Goal: Information Seeking & Learning: Learn about a topic

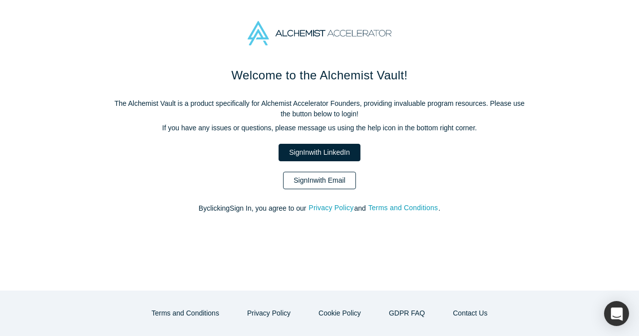
click at [331, 182] on link "Sign In with Email" at bounding box center [319, 180] width 73 height 17
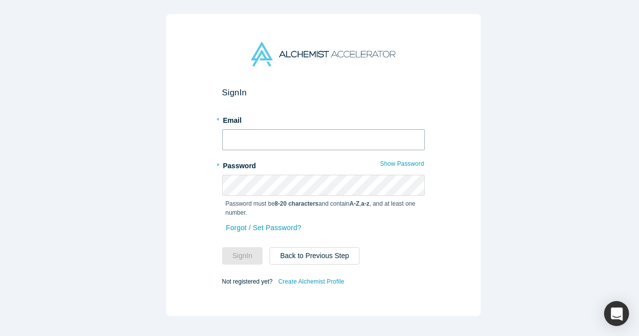
type input "[EMAIL_ADDRESS][DOMAIN_NAME]"
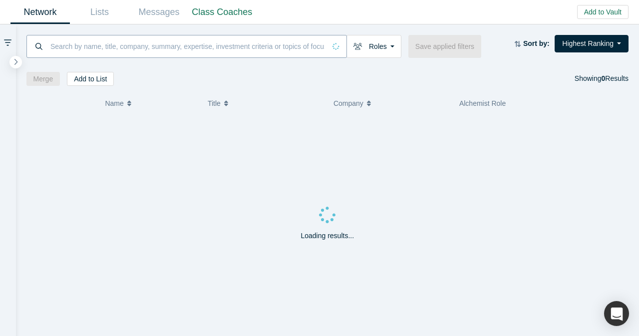
click at [255, 42] on input at bounding box center [187, 45] width 276 height 23
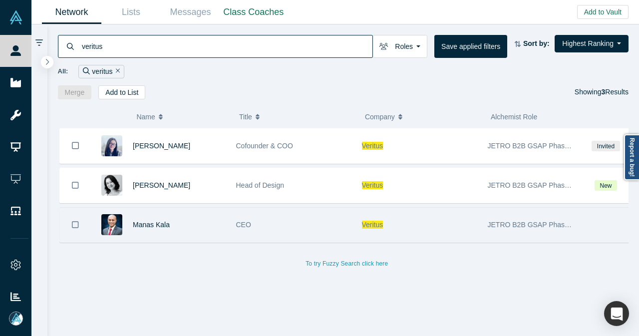
type input "veritus"
click at [214, 229] on div "Manas Kala" at bounding box center [179, 225] width 93 height 34
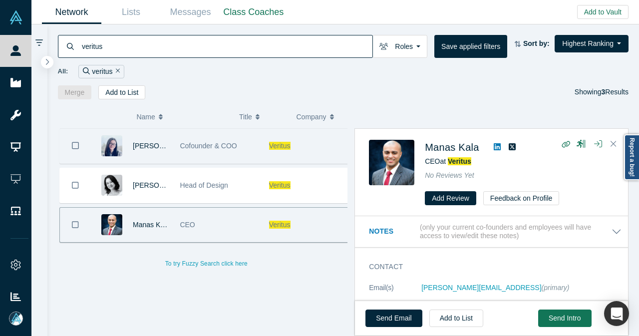
click at [180, 142] on span "Cofounder & COO" at bounding box center [208, 146] width 57 height 8
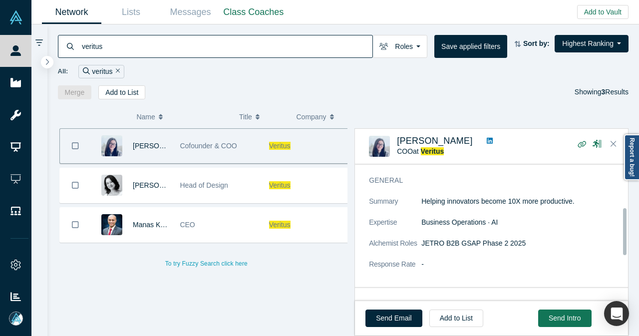
scroll to position [100, 0]
